Goal: Check status: Check status

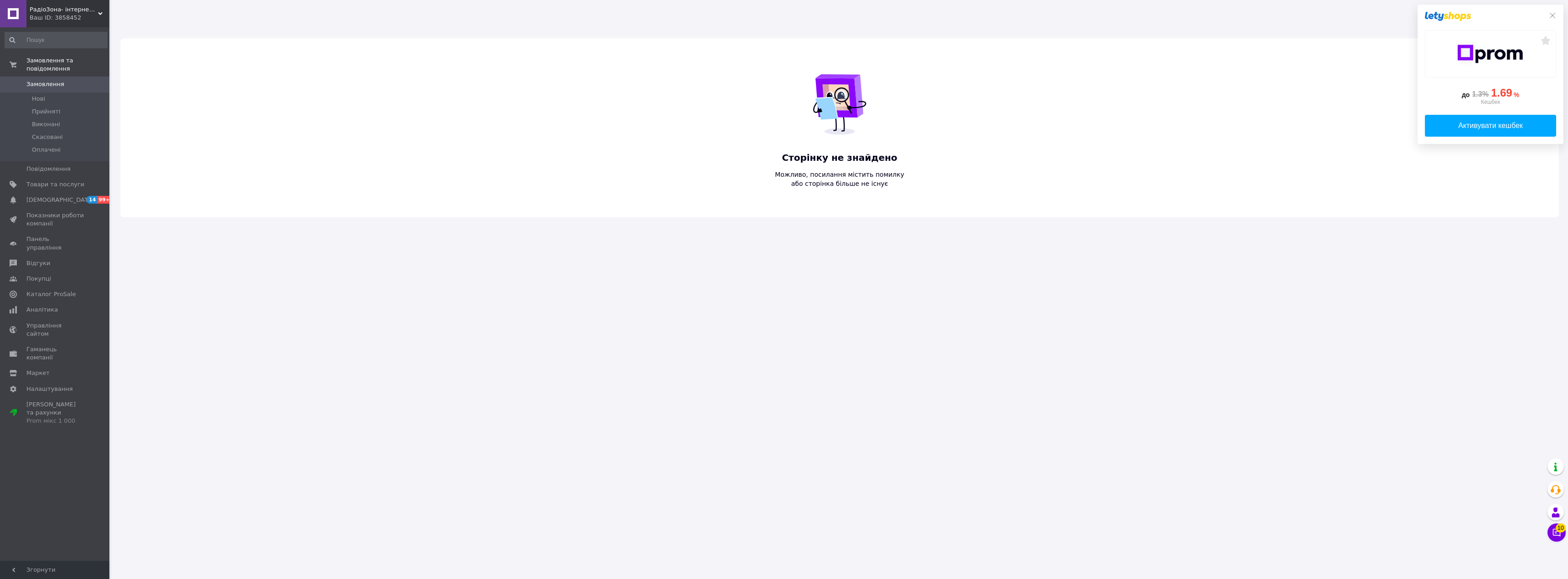
click at [85, 20] on div "Ваш ID: 3858452" at bounding box center [69, 17] width 80 height 8
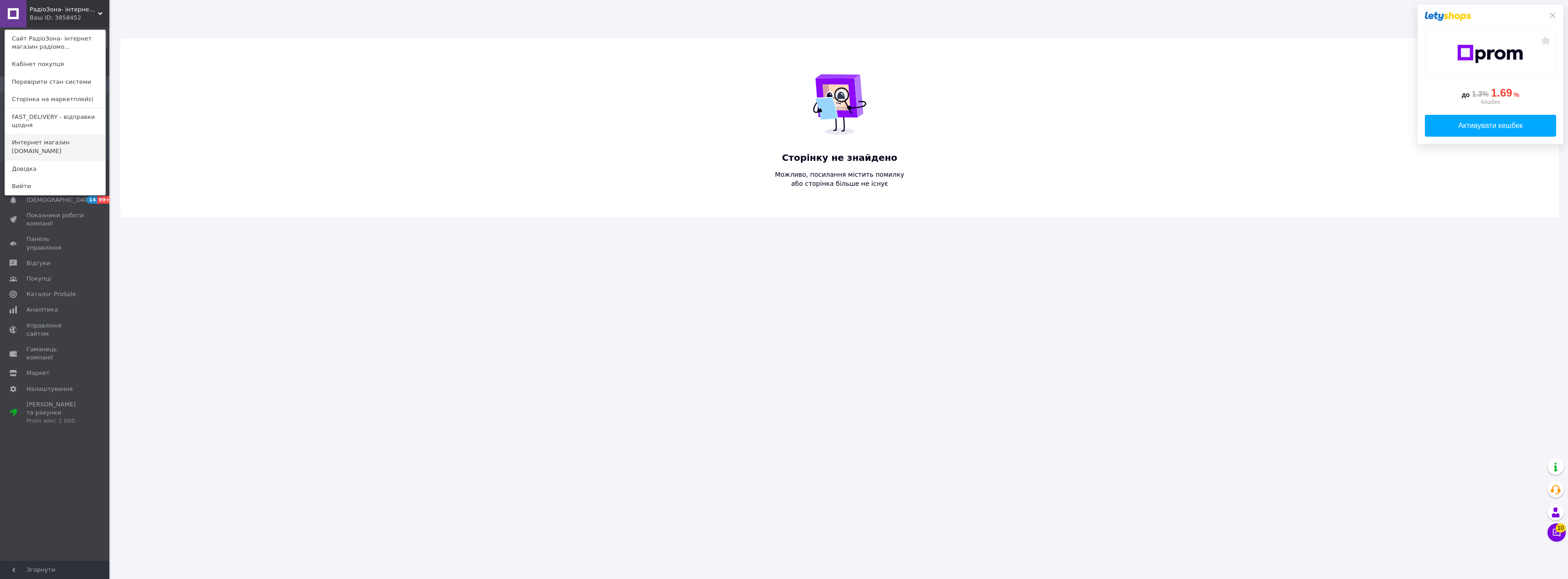
click at [54, 146] on link "Интернет магазин [DOMAIN_NAME]" at bounding box center [55, 147] width 100 height 26
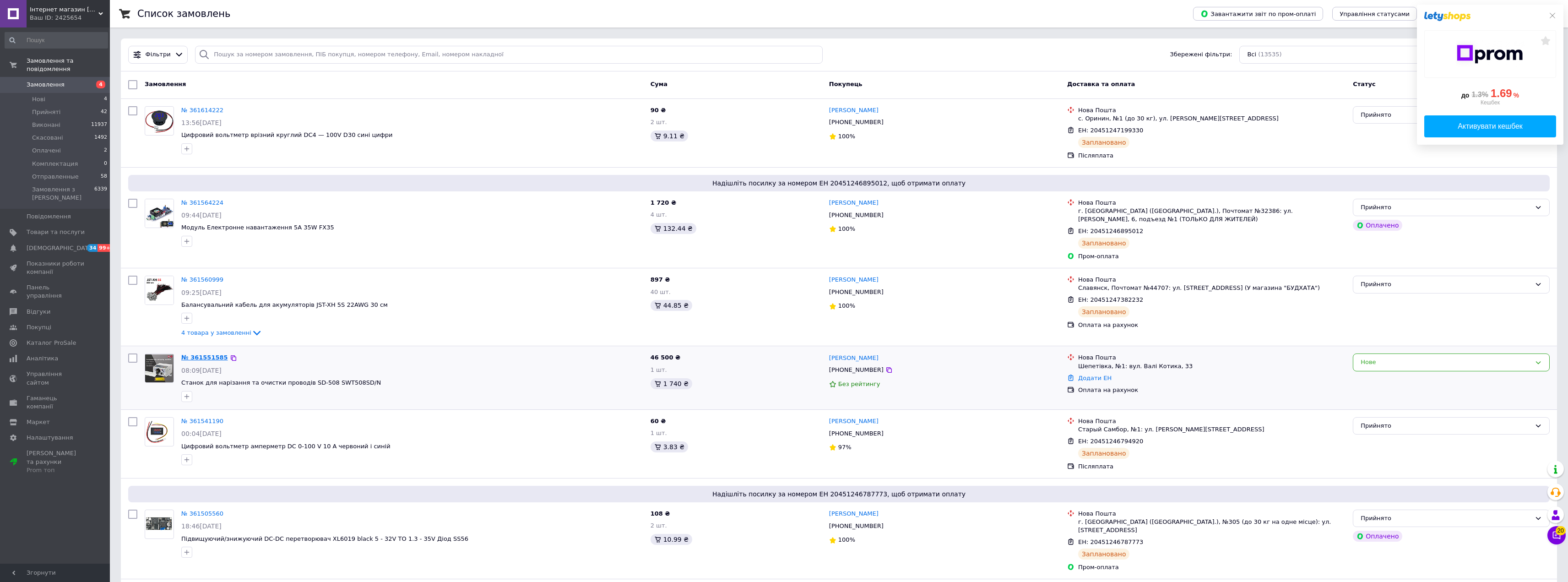
click at [199, 357] on link "№ 361551585" at bounding box center [205, 357] width 47 height 7
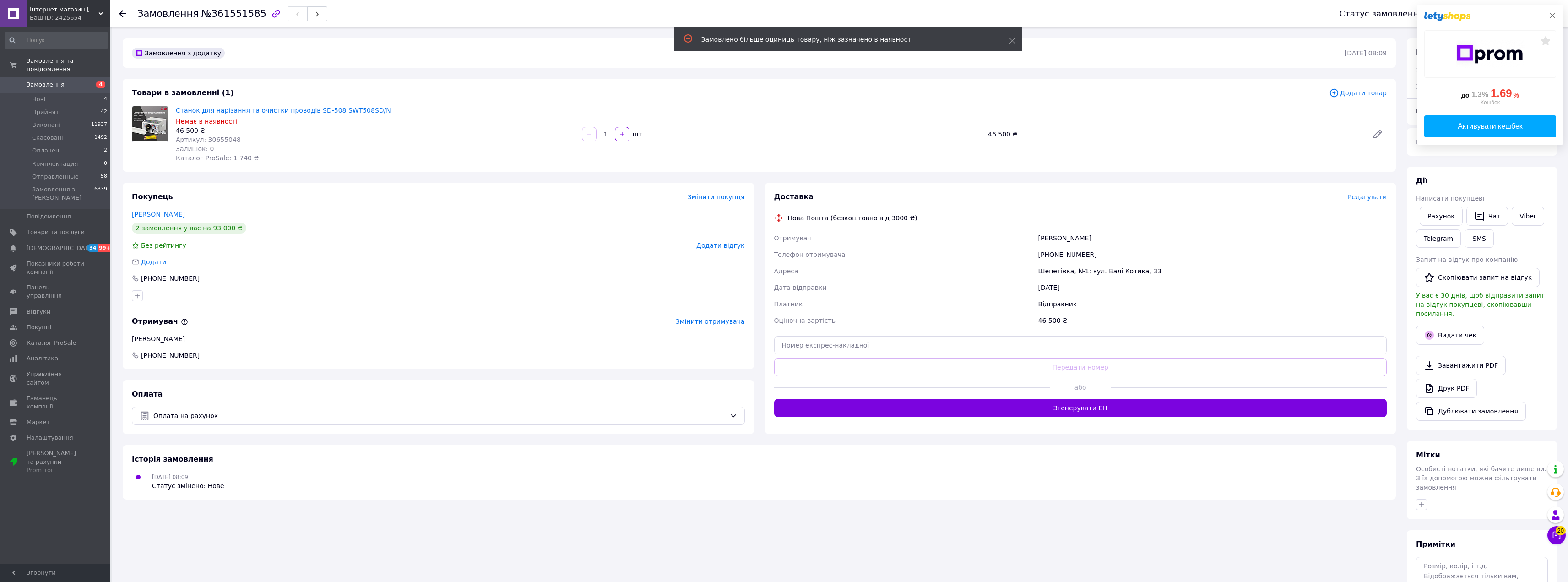
click at [1553, 17] on icon at bounding box center [1553, 15] width 7 height 7
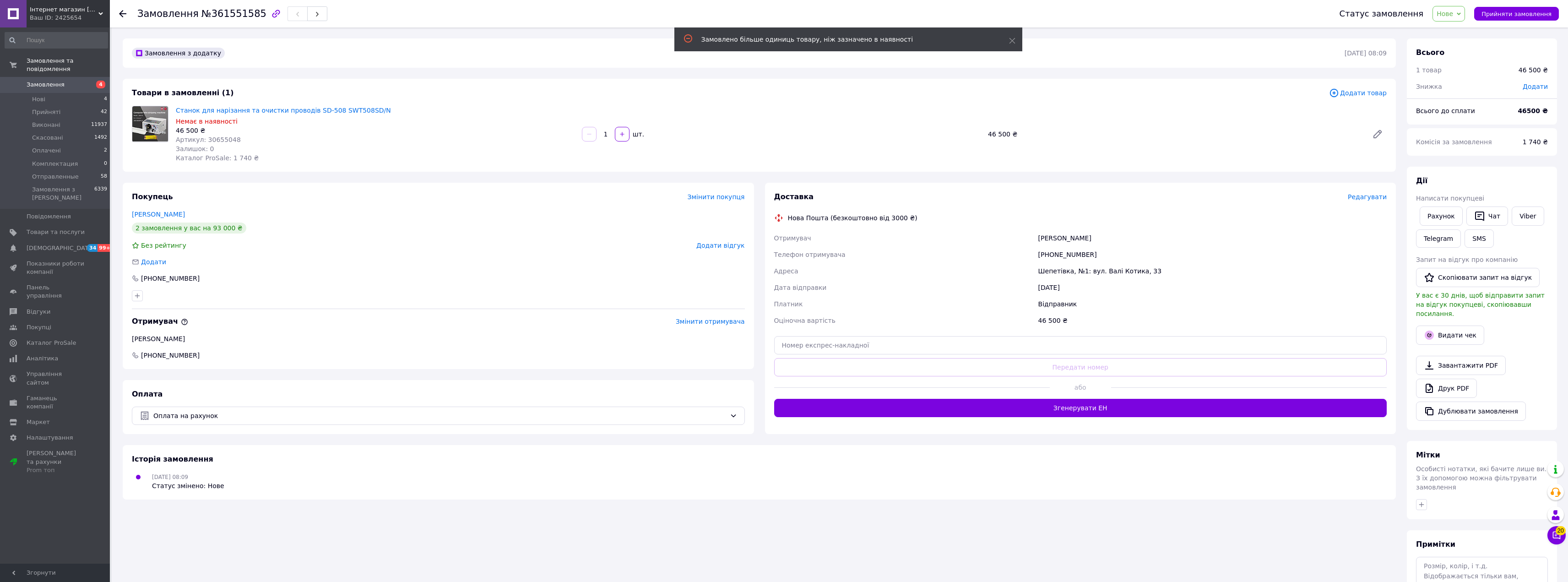
click at [1462, 15] on span "Нове" at bounding box center [1448, 14] width 33 height 15
click at [1455, 34] on li "Прийнято" at bounding box center [1461, 32] width 56 height 14
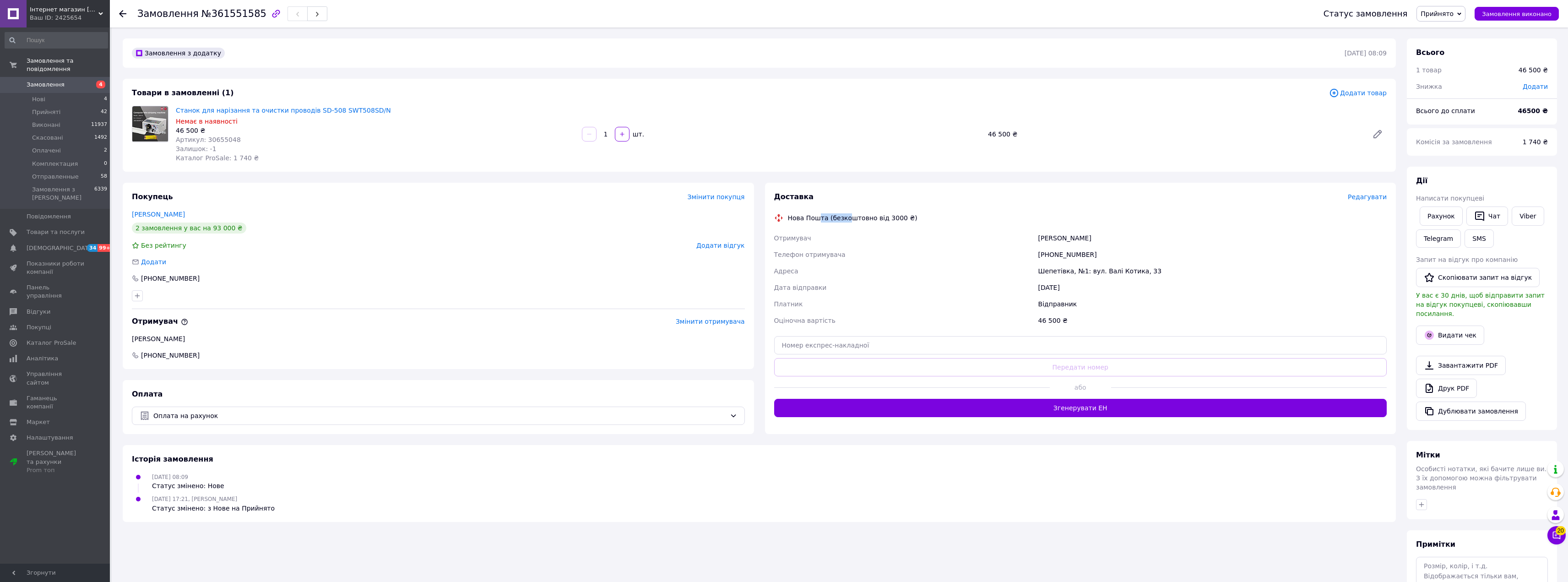
drag, startPoint x: 816, startPoint y: 214, endPoint x: 910, endPoint y: 222, distance: 94.3
click at [877, 219] on div "Нова Пошта (безкоштовно від 3000 ₴)" at bounding box center [852, 218] width 134 height 9
click at [1034, 230] on div "Отримувач" at bounding box center [904, 238] width 264 height 17
